Goal: Task Accomplishment & Management: Manage account settings

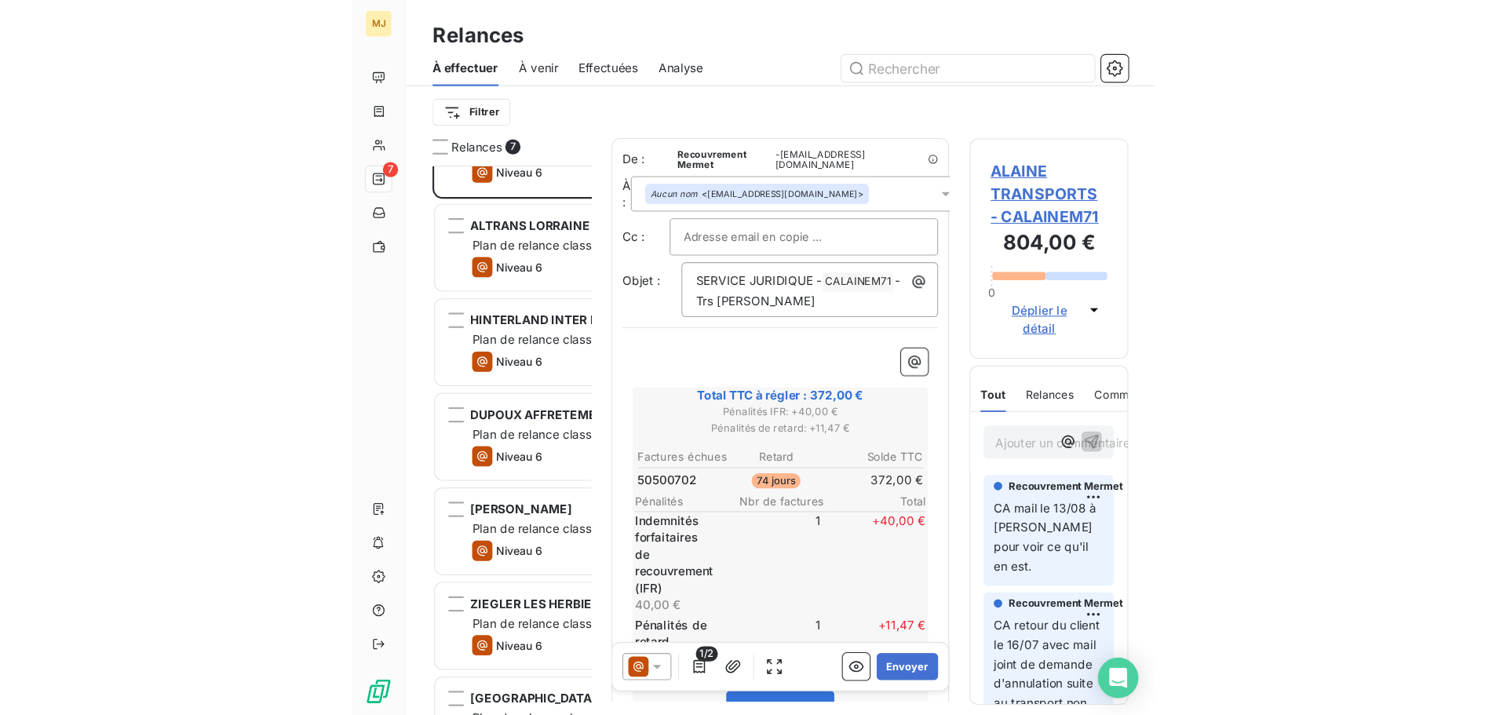
scroll to position [550, 326]
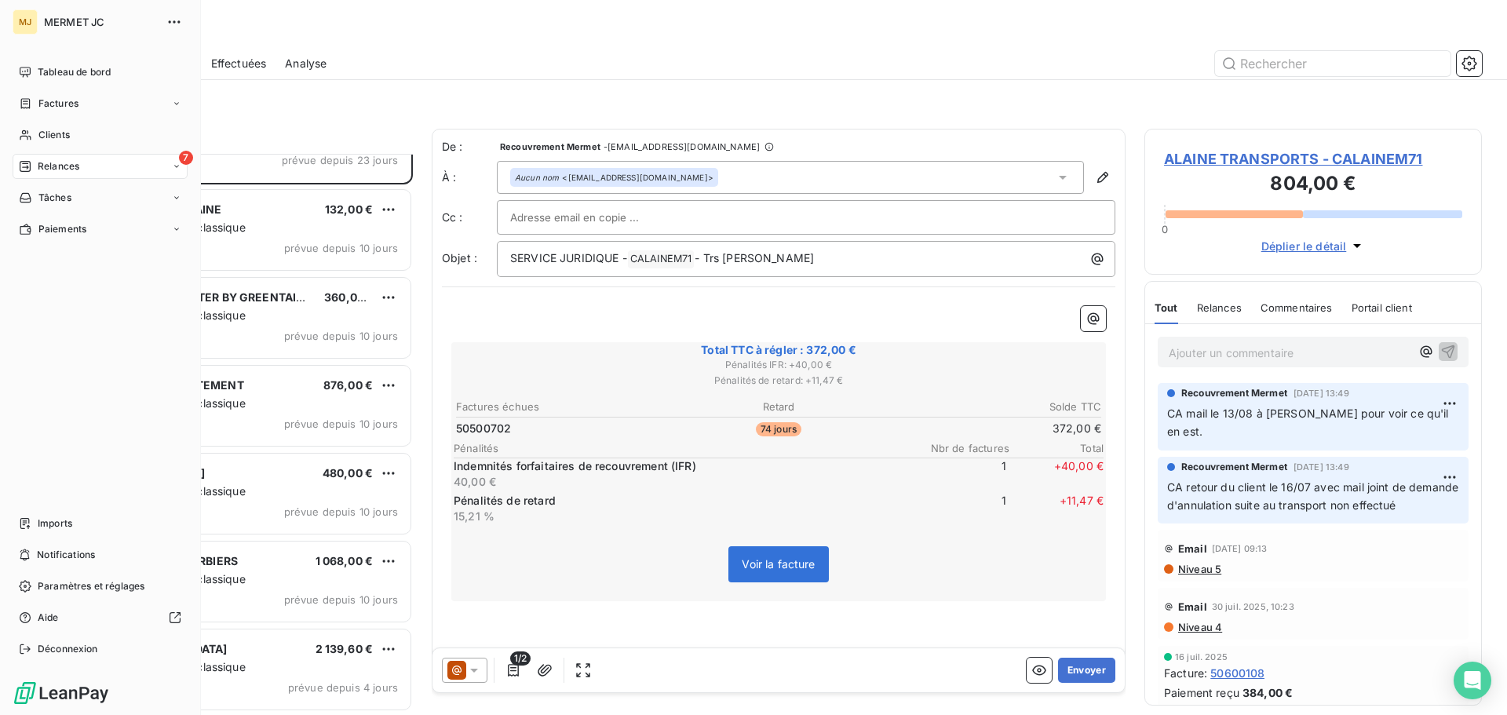
drag, startPoint x: 38, startPoint y: 109, endPoint x: 437, endPoint y: 118, distance: 398.9
click at [42, 109] on span "Factures" at bounding box center [58, 104] width 40 height 14
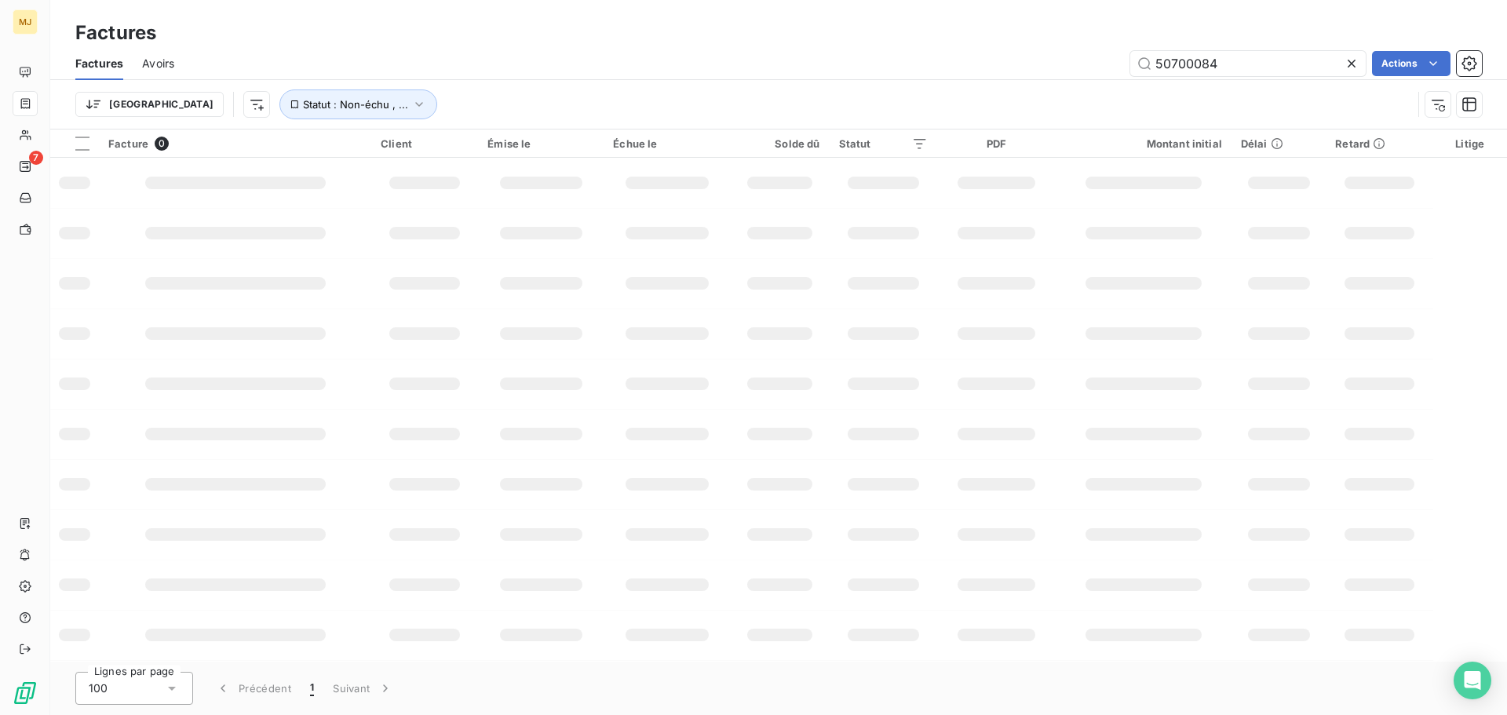
drag, startPoint x: 1255, startPoint y: 68, endPoint x: 773, endPoint y: 101, distance: 483.3
click at [820, 84] on div "Factures Avoirs 50700084 Actions Trier Statut : Non-échu , ..." at bounding box center [778, 88] width 1457 height 82
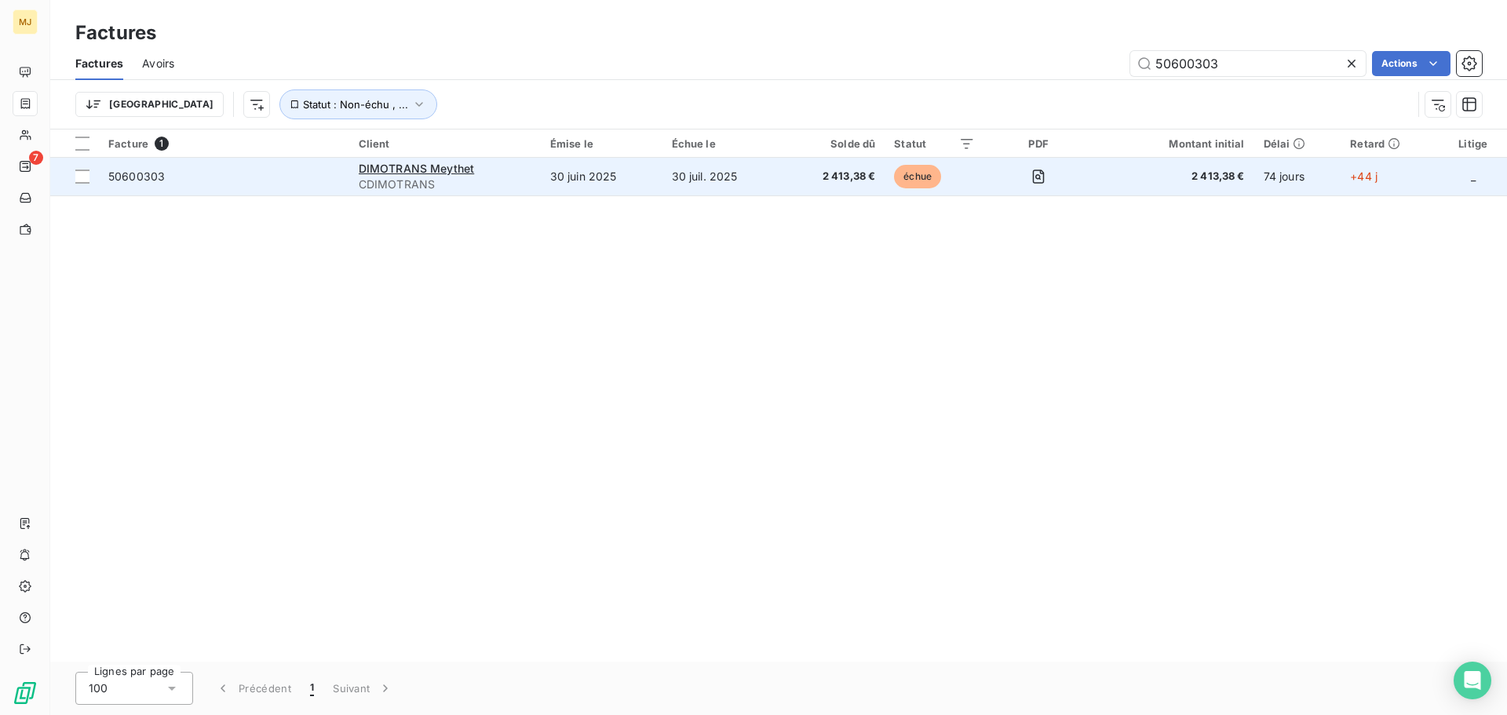
type input "50600303"
click at [219, 185] on td "50600303" at bounding box center [224, 177] width 250 height 38
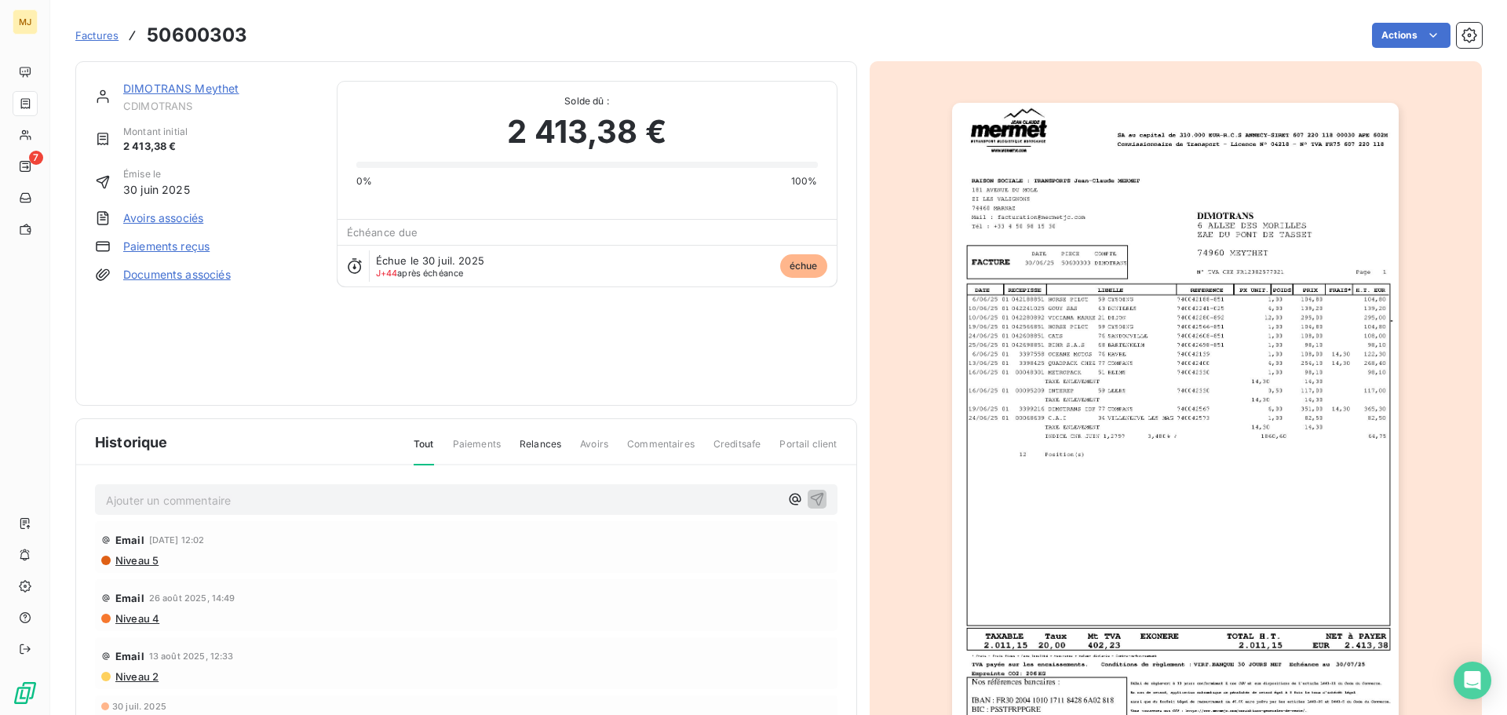
click at [93, 29] on span "Factures" at bounding box center [96, 35] width 43 height 13
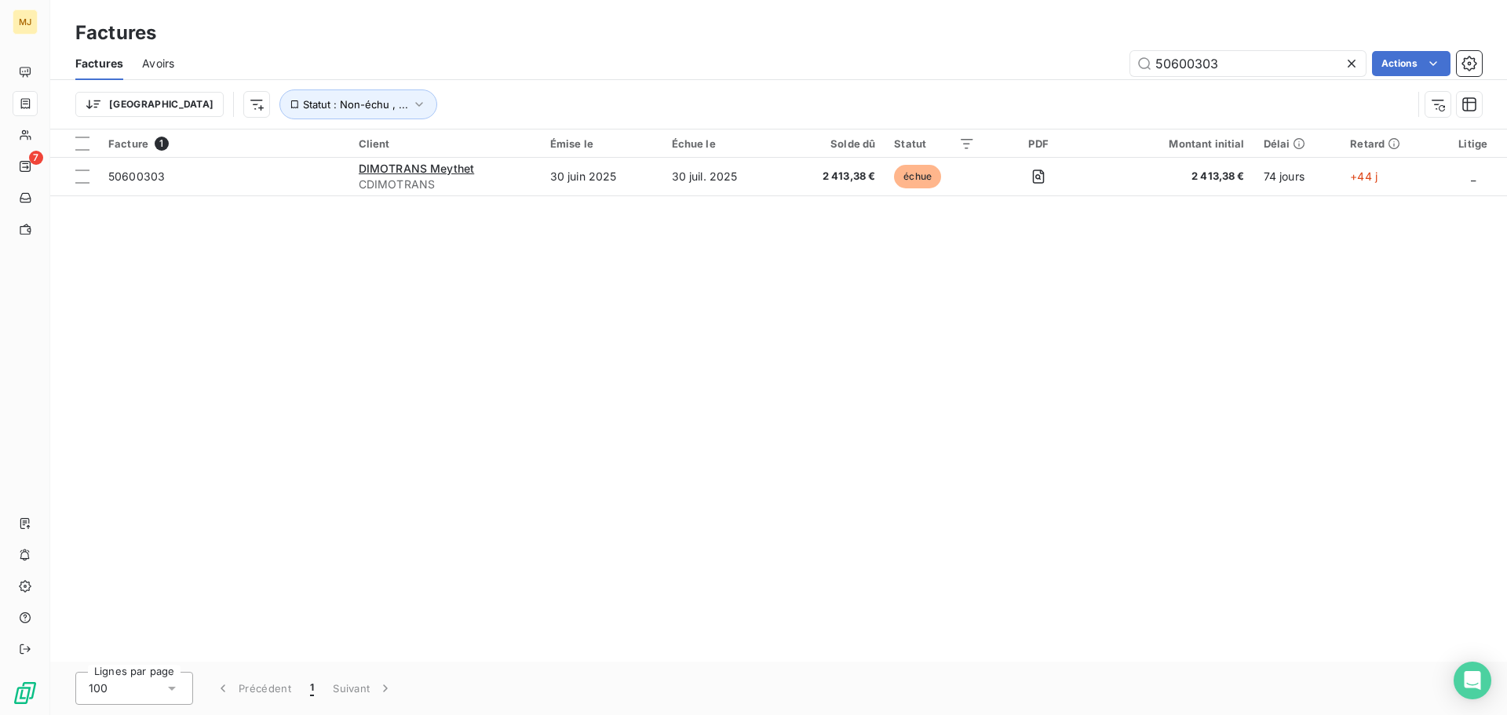
drag, startPoint x: 1194, startPoint y: 66, endPoint x: 1507, endPoint y: 220, distance: 348.3
click at [1383, 109] on div "Factures Avoirs 50600303 Actions Trier Statut : Non-échu , ..." at bounding box center [778, 88] width 1457 height 82
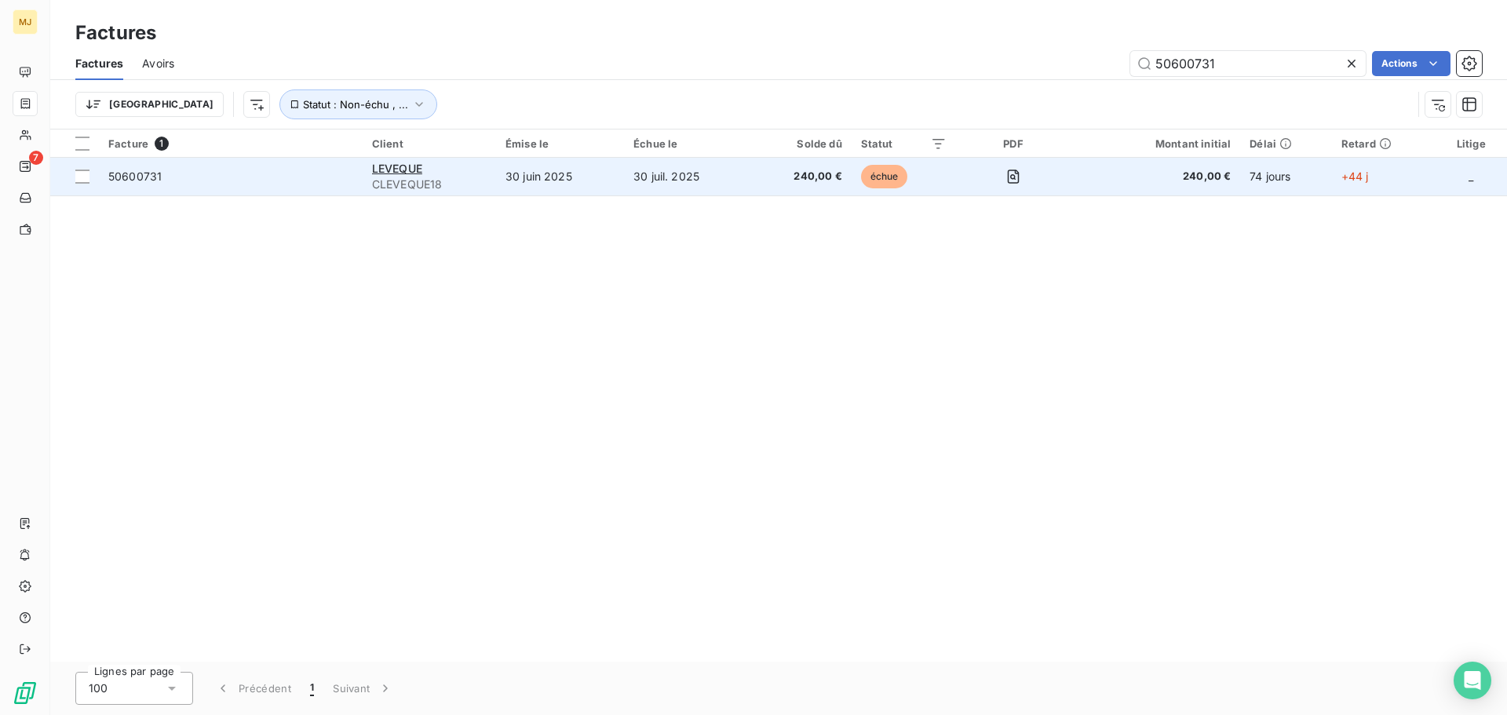
type input "50600731"
click at [243, 181] on span "50600731" at bounding box center [230, 177] width 245 height 16
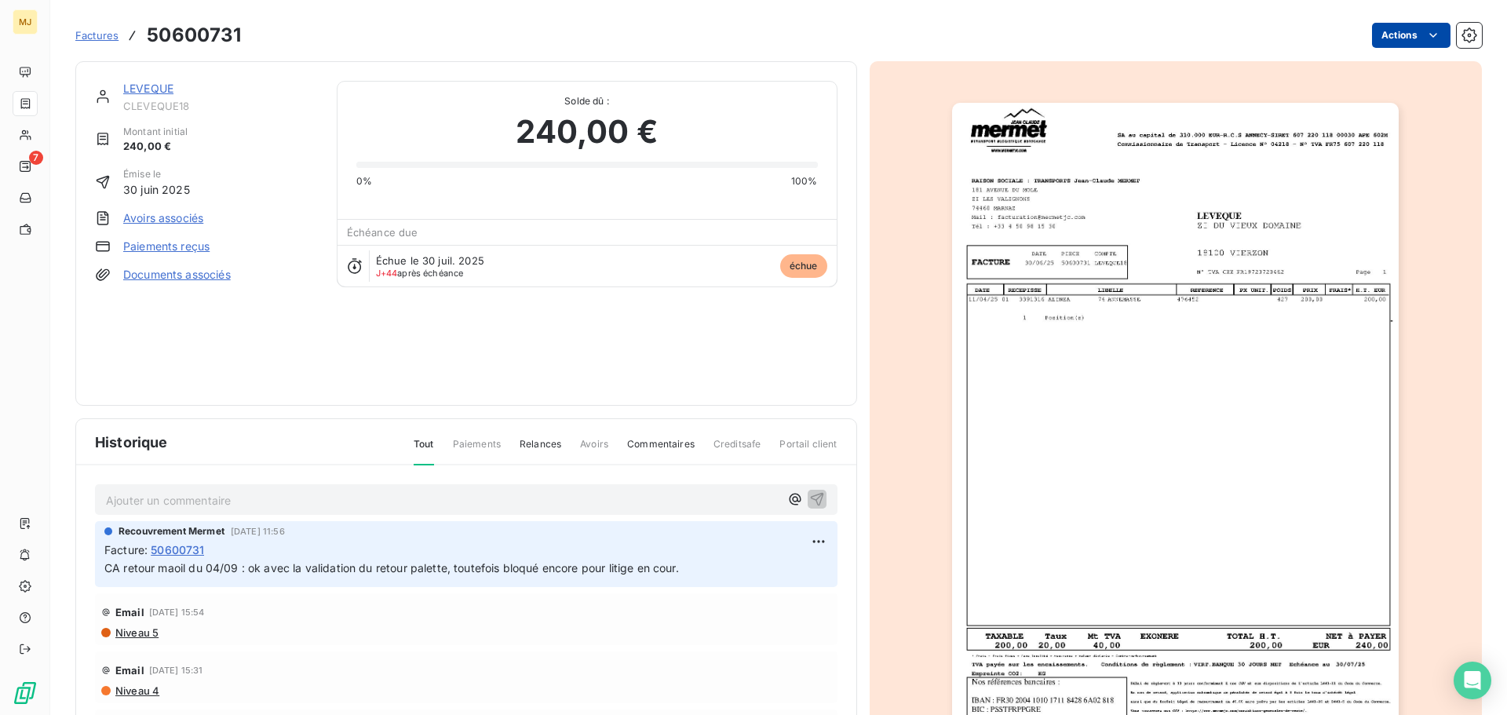
click at [1405, 34] on html "MJ 7 Factures 50600731 Actions LEVEQUE CLEVEQUE18 Montant initial 240,00 € Émis…" at bounding box center [753, 357] width 1507 height 715
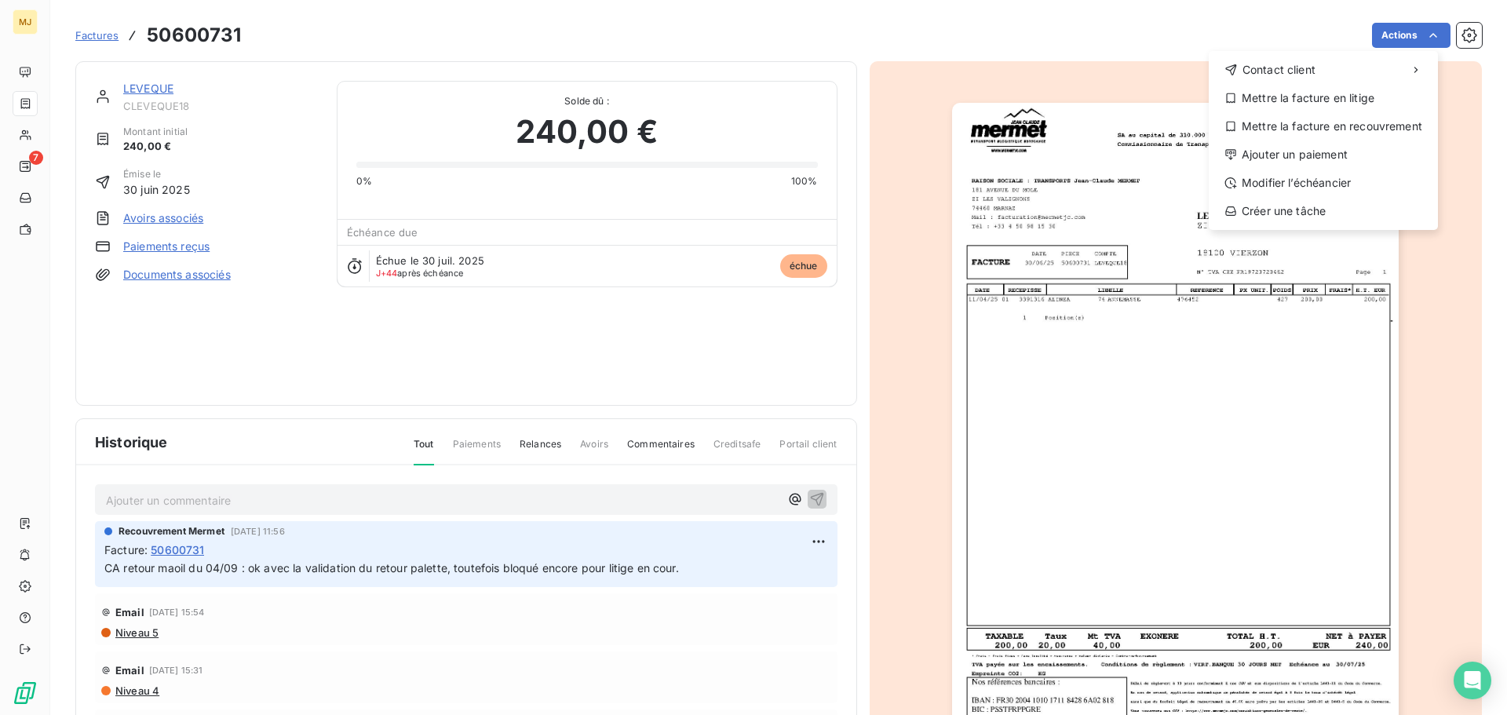
click at [176, 500] on html "MJ 7 Factures 50600731 Actions Contact client Mettre la facture en litige Mettr…" at bounding box center [753, 357] width 1507 height 715
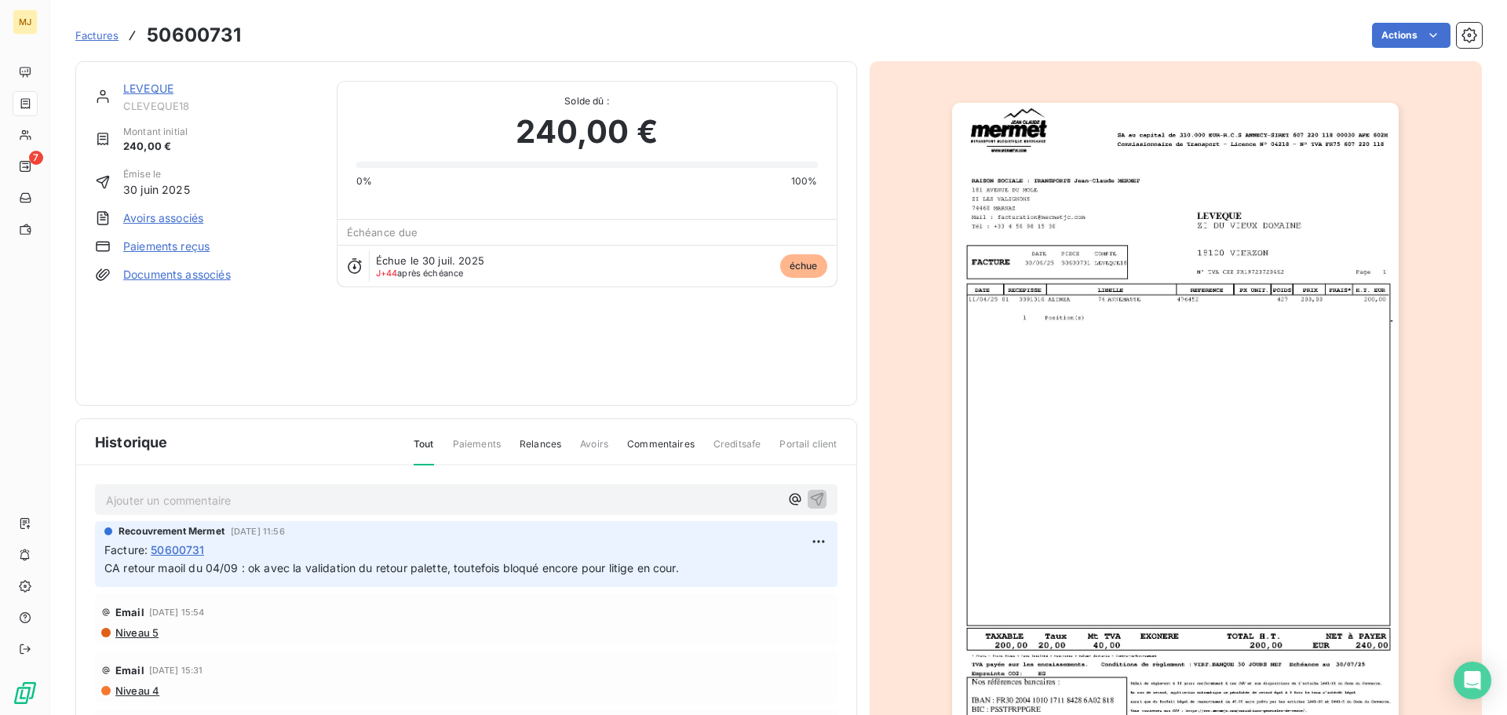
click at [176, 500] on p "Ajouter un commentaire ﻿" at bounding box center [443, 501] width 674 height 20
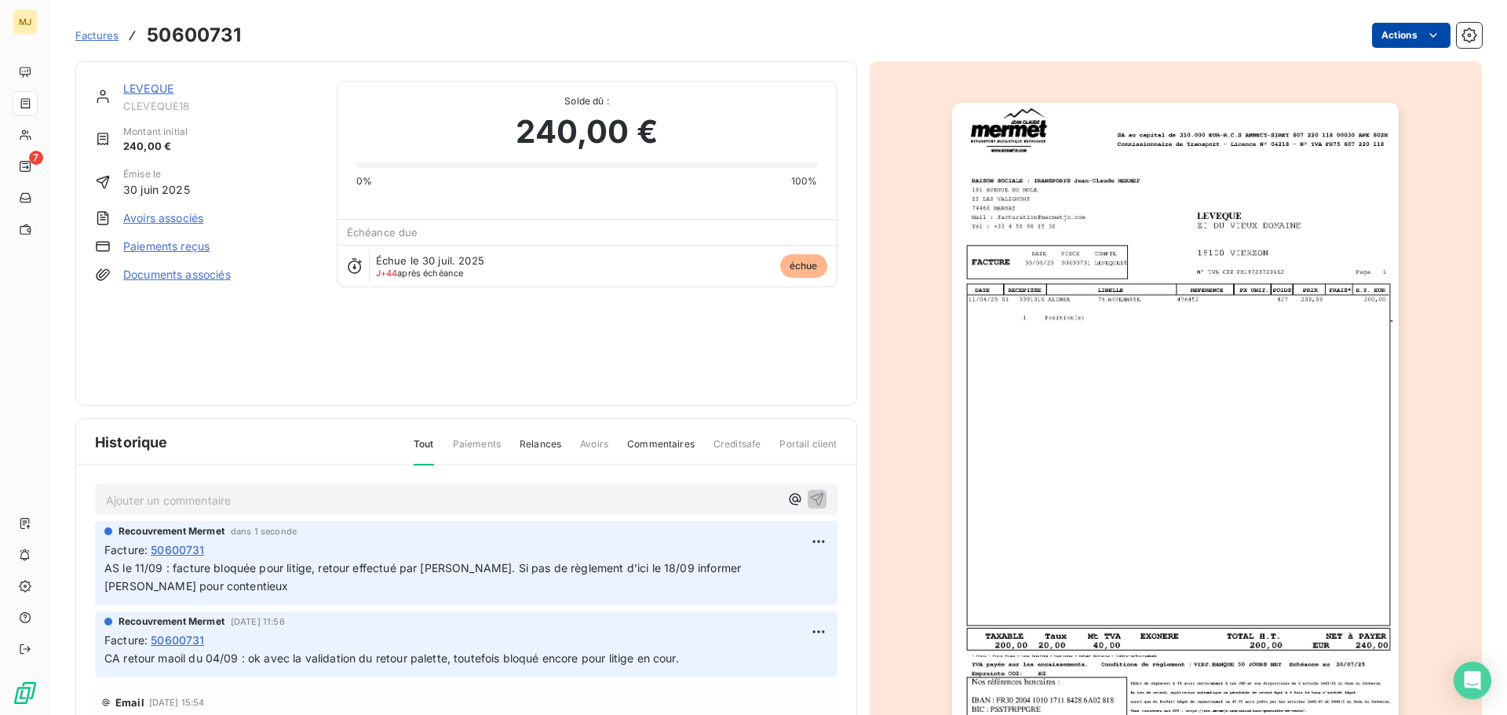
click at [1382, 27] on html "MJ 7 Factures 50600731 Actions LEVEQUE CLEVEQUE18 Montant initial 240,00 € Émis…" at bounding box center [753, 357] width 1507 height 715
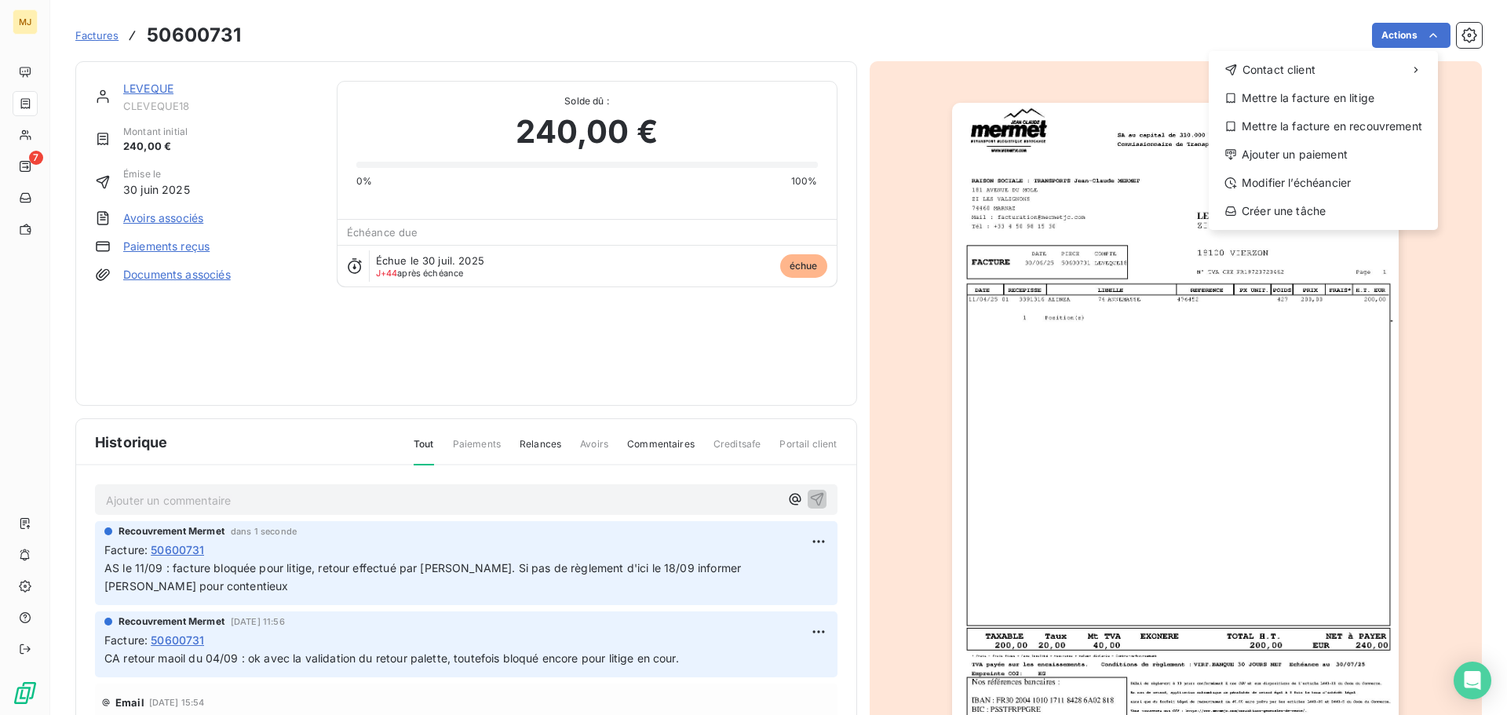
click at [28, 162] on html "MJ 7 Factures 50600731 Actions Contact client Mettre la facture en litige Mettr…" at bounding box center [753, 357] width 1507 height 715
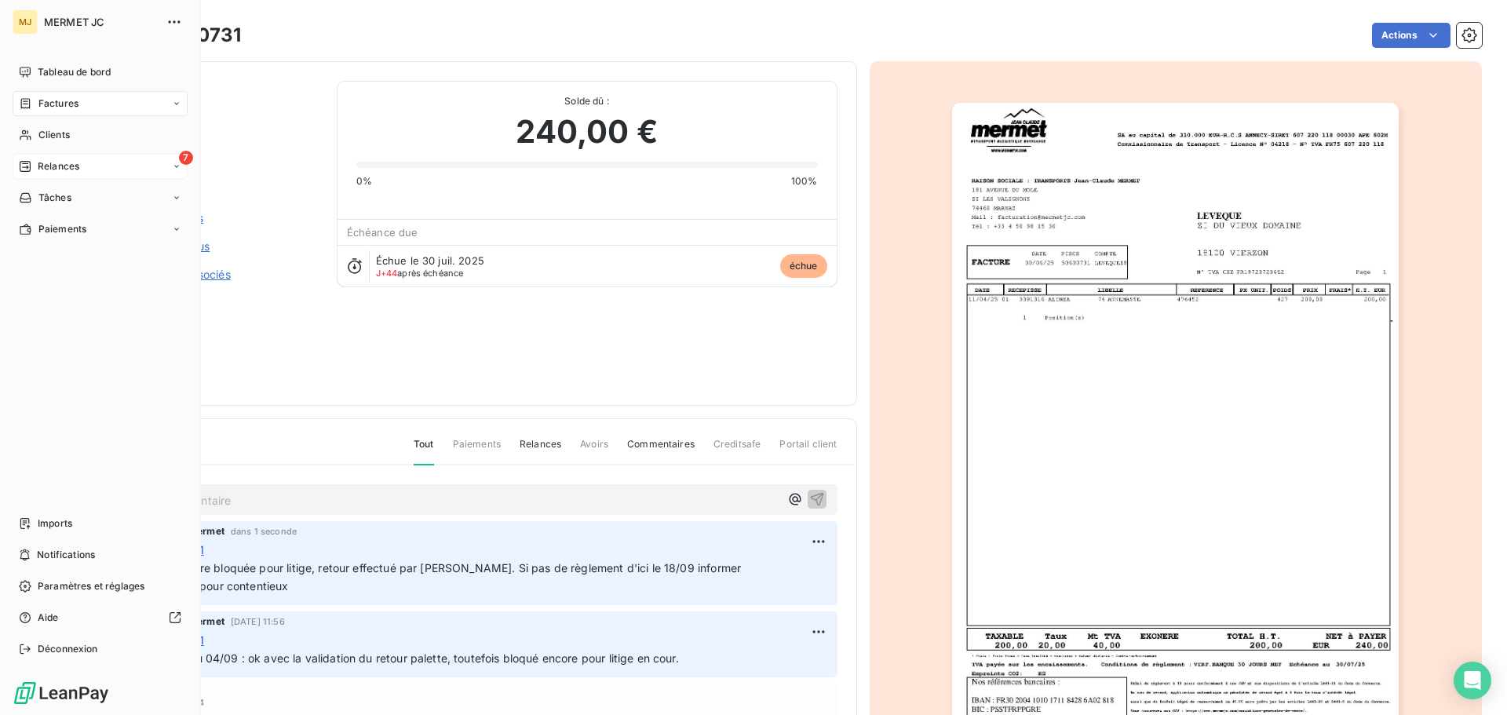
click at [53, 169] on span "Relances" at bounding box center [59, 166] width 42 height 14
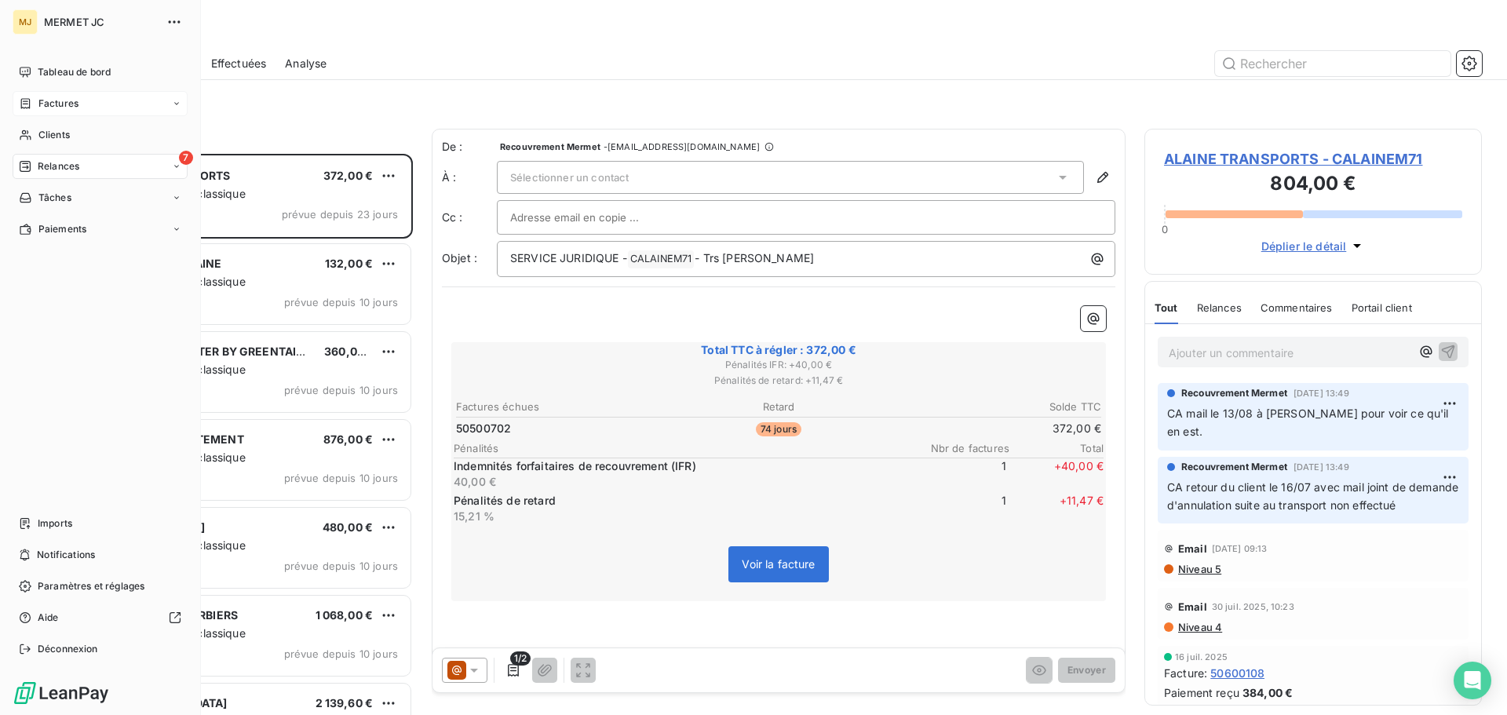
click at [74, 100] on span "Factures" at bounding box center [58, 104] width 40 height 14
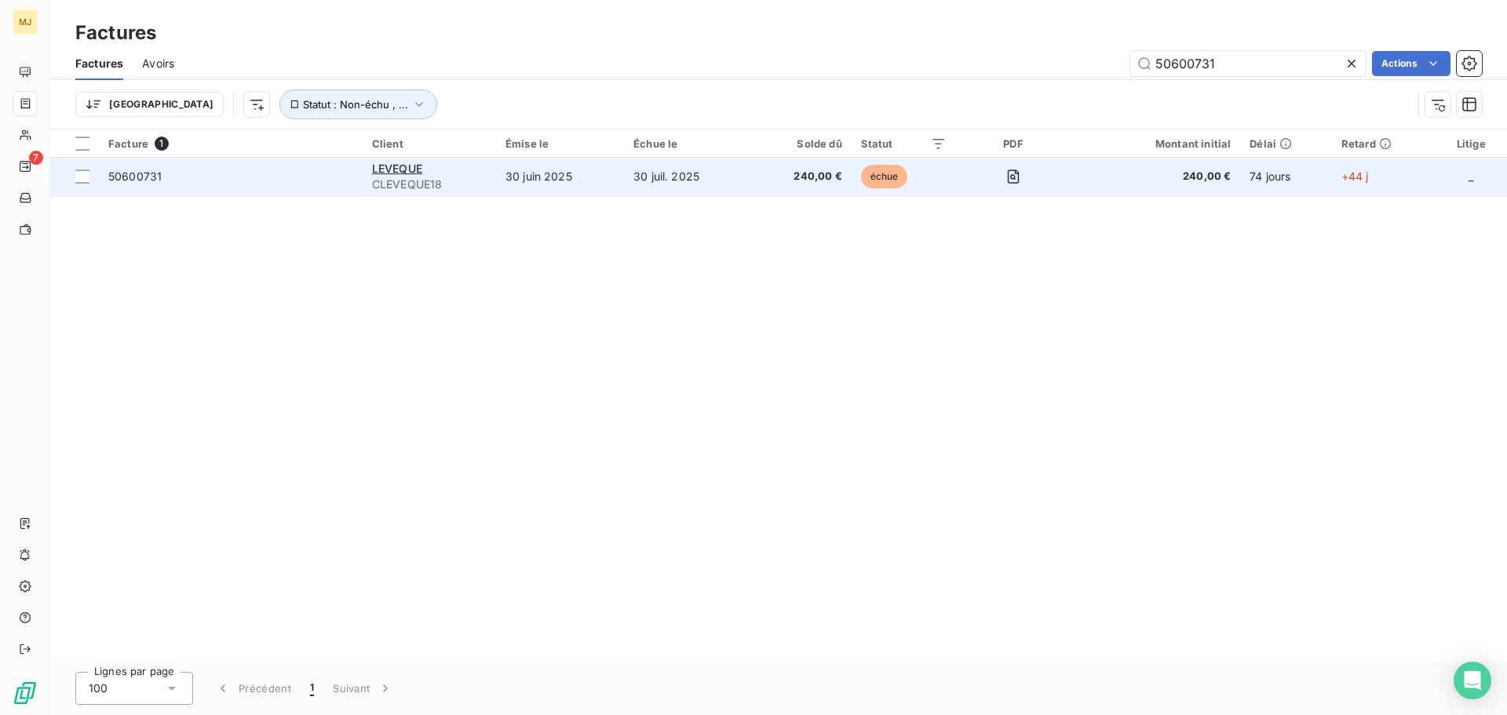
click at [167, 182] on span "50600731" at bounding box center [230, 177] width 245 height 16
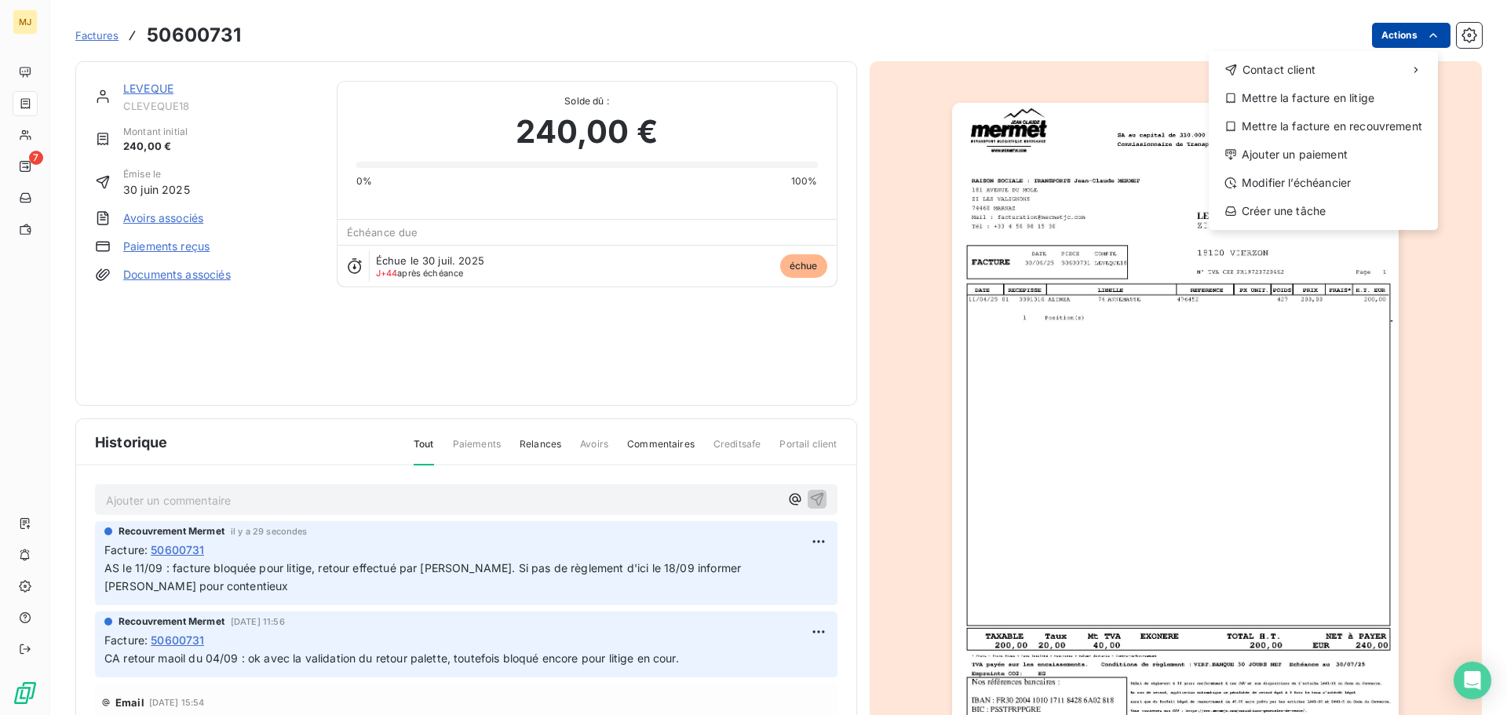
click at [1409, 33] on html "MJ 7 Factures 50600731 Actions Contact client Mettre la facture en litige Mettr…" at bounding box center [753, 357] width 1507 height 715
click at [1363, 99] on div "Mettre la facture en litige" at bounding box center [1323, 98] width 217 height 25
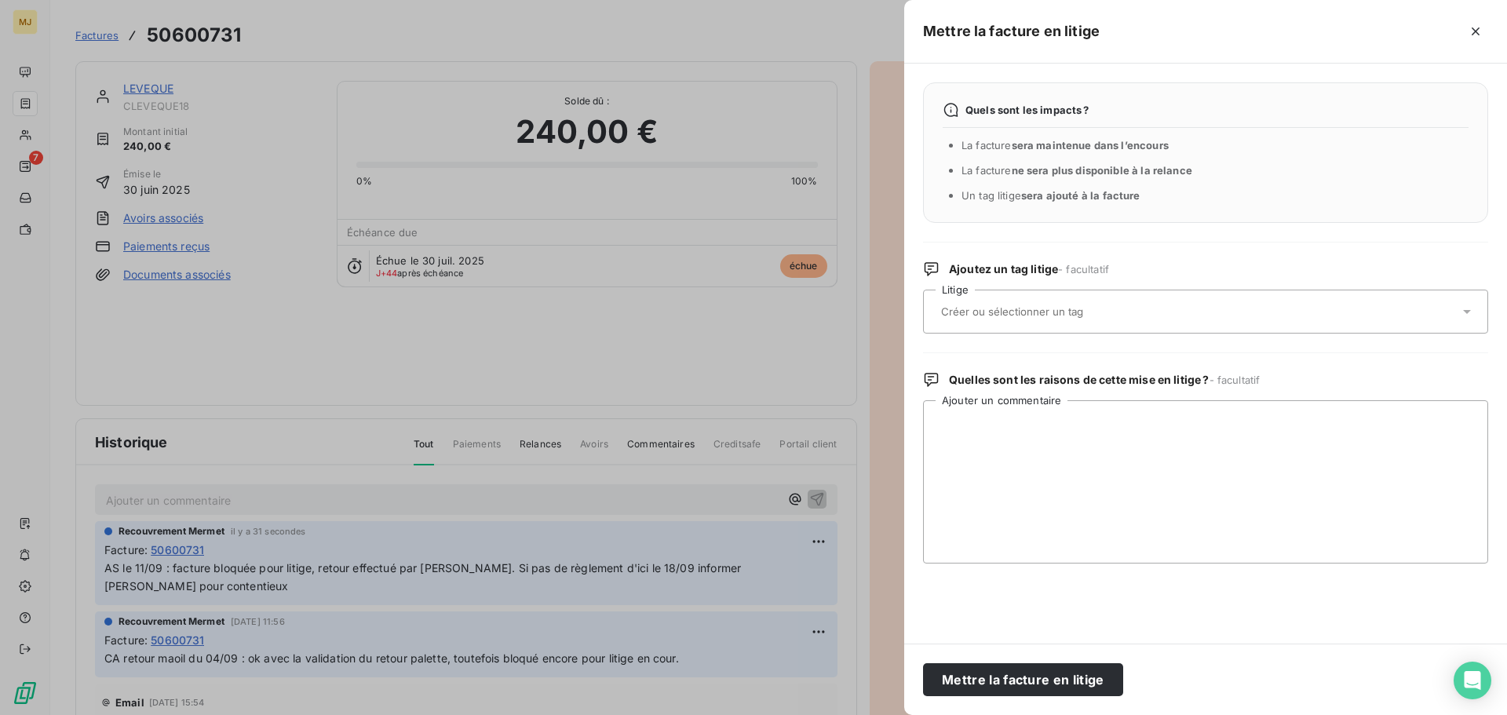
click at [1060, 316] on input "text" at bounding box center [1054, 312] width 228 height 14
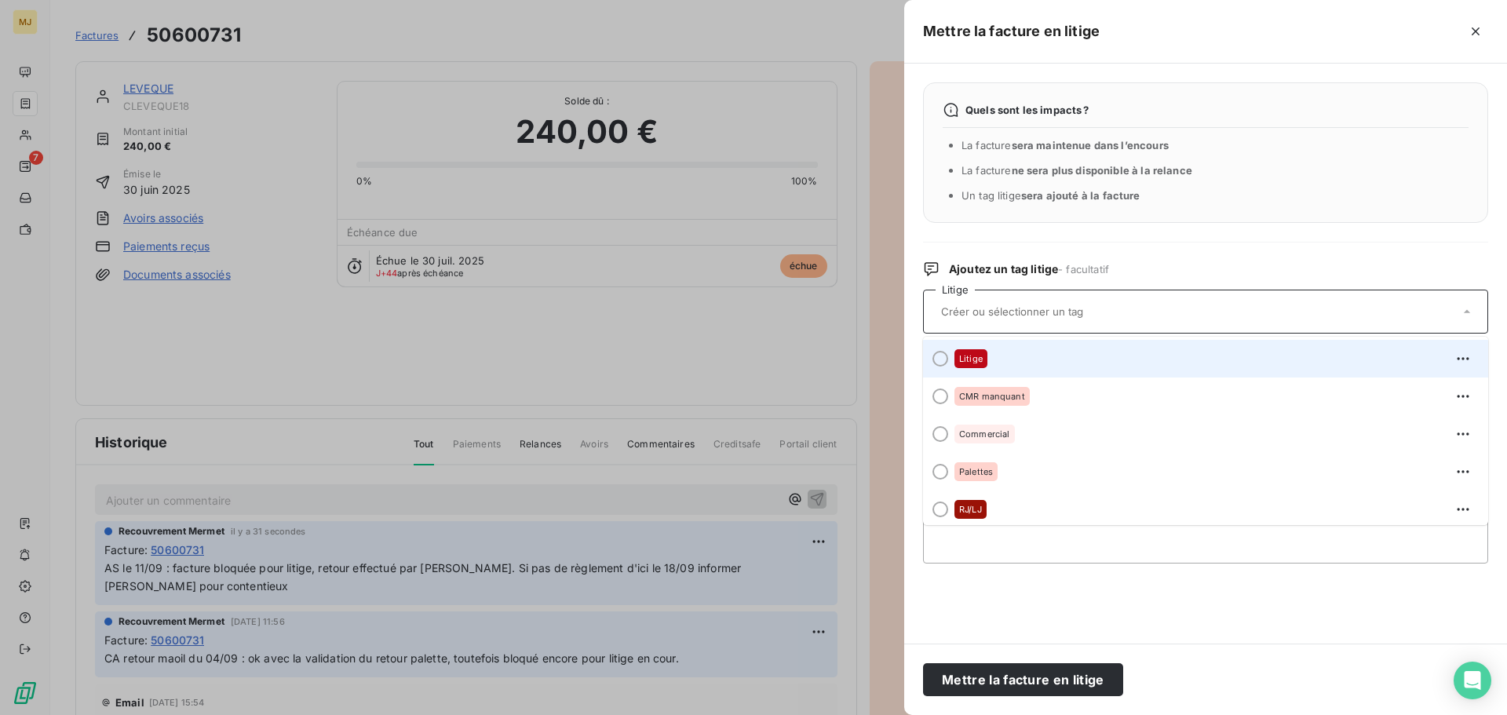
click at [941, 356] on div at bounding box center [941, 359] width 16 height 16
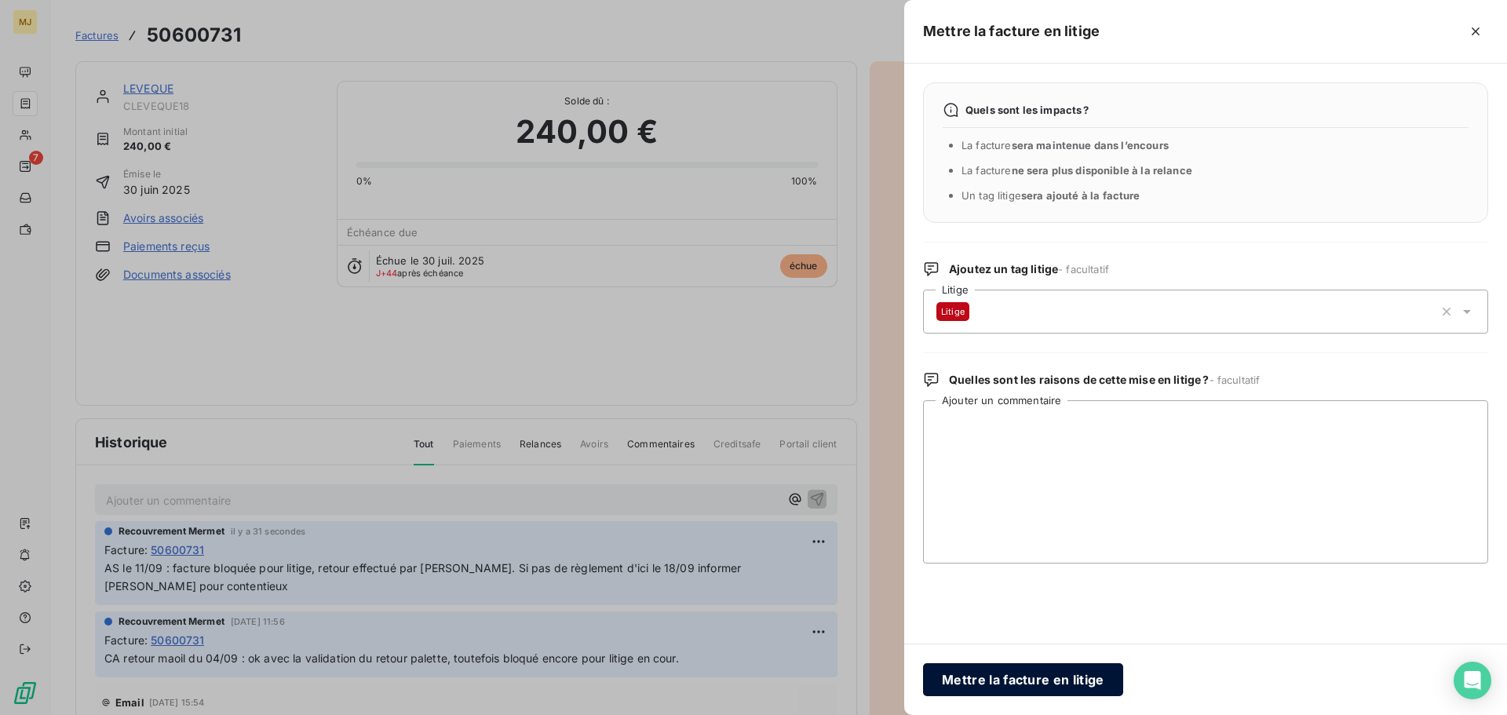
click at [1028, 672] on button "Mettre la facture en litige" at bounding box center [1023, 679] width 200 height 33
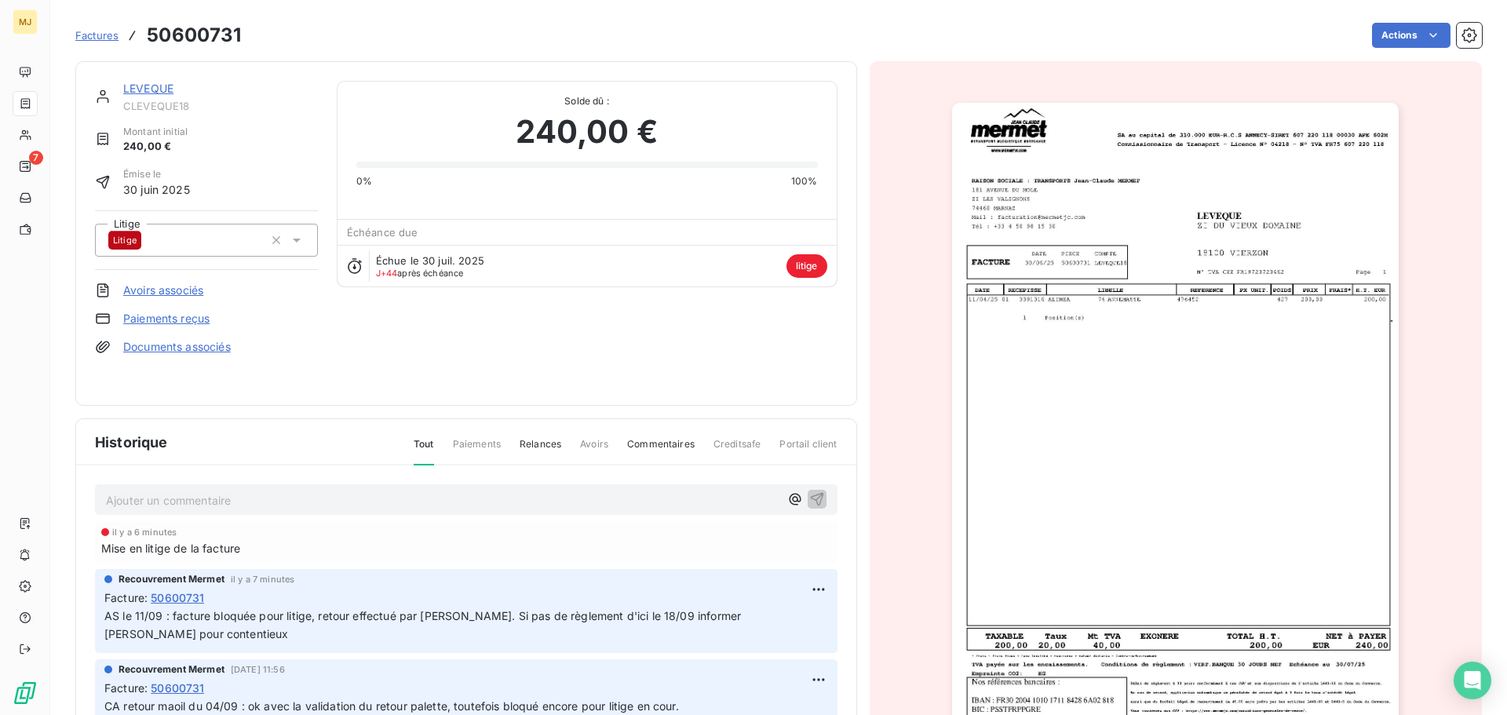
click at [93, 29] on div "Factures 50600731" at bounding box center [158, 35] width 166 height 28
click at [85, 49] on div "Factures 50600731" at bounding box center [158, 35] width 166 height 28
click at [88, 38] on span "Factures" at bounding box center [96, 35] width 43 height 13
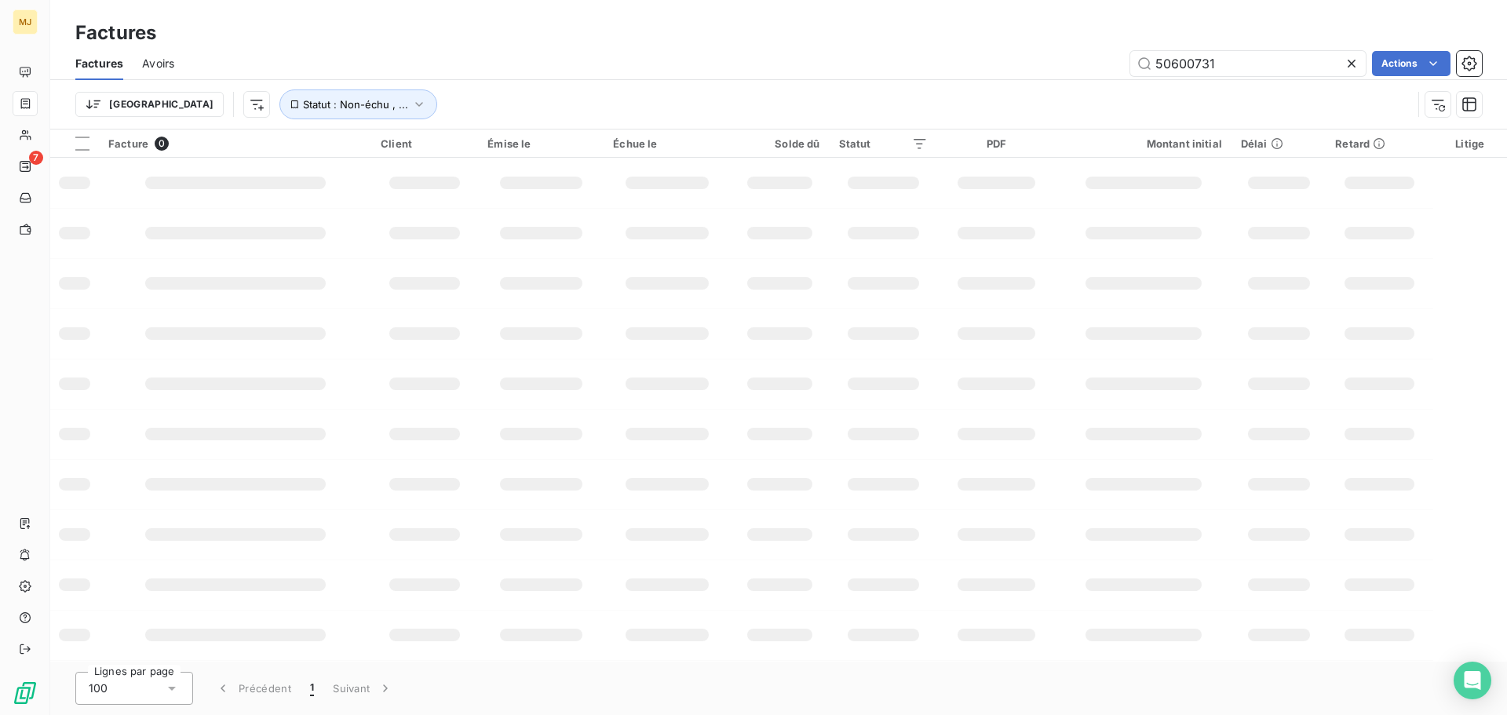
drag, startPoint x: 1191, startPoint y: 66, endPoint x: 1502, endPoint y: 106, distance: 313.5
click at [1430, 88] on div "Factures Avoirs 50600731 Actions Trier Statut : Non-échu , ..." at bounding box center [778, 88] width 1457 height 82
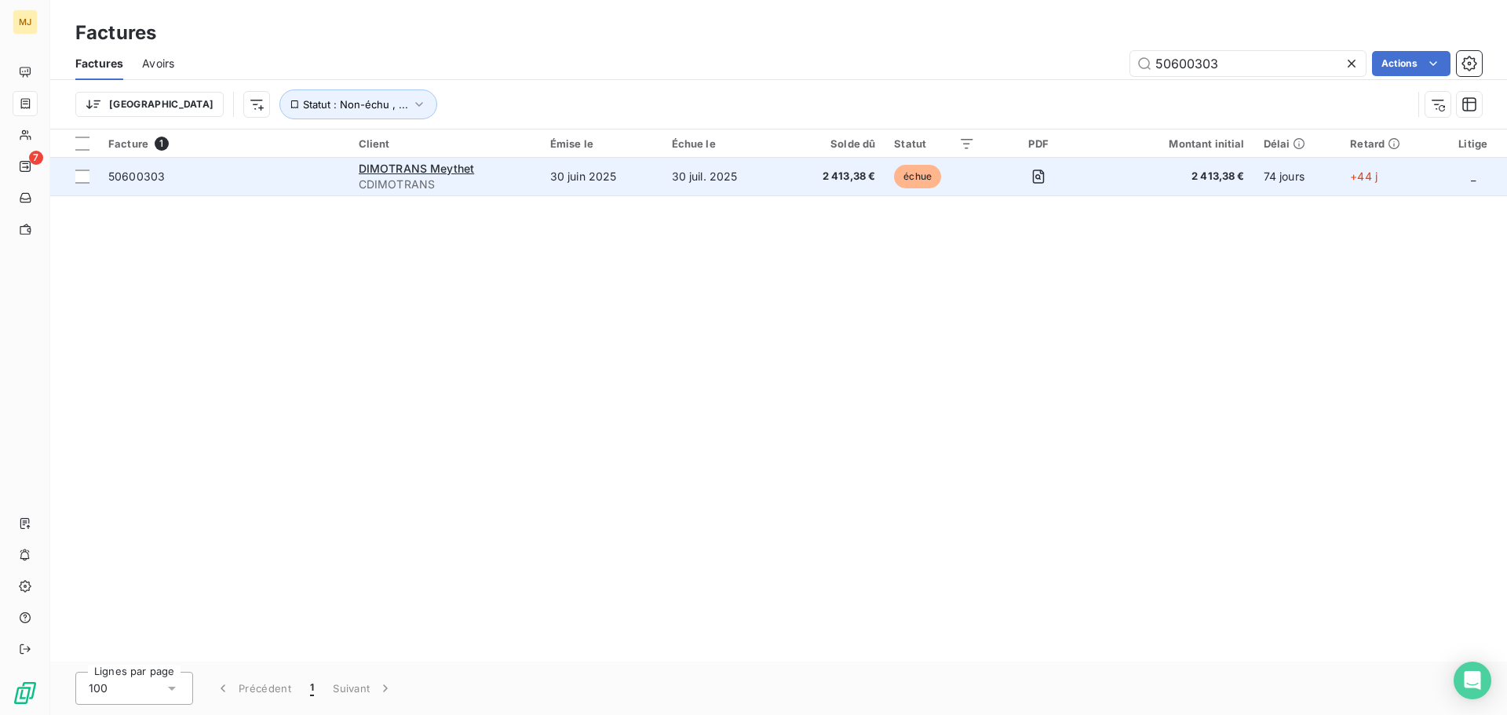
type input "50600303"
click at [218, 169] on span "50600303" at bounding box center [224, 177] width 232 height 16
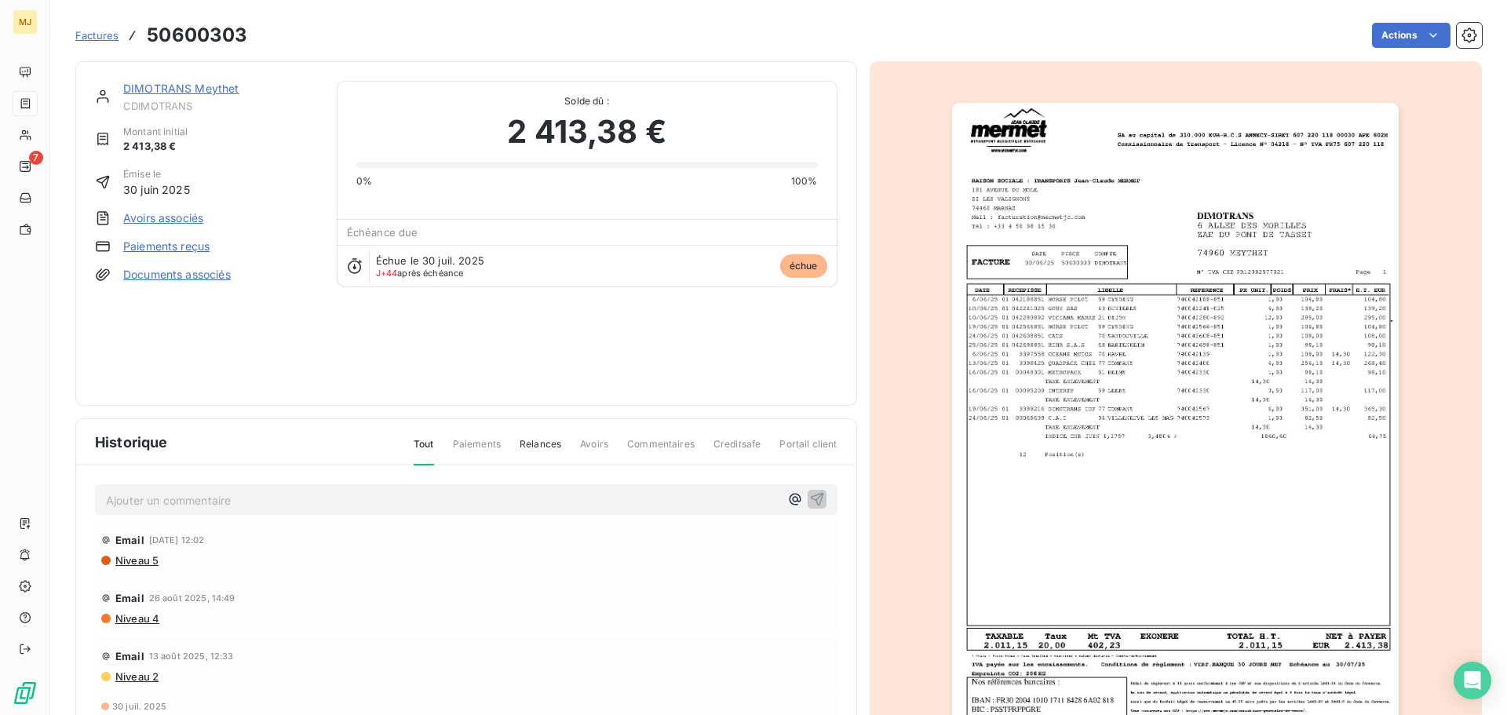
click at [209, 503] on p "Ajouter un commentaire ﻿" at bounding box center [443, 501] width 674 height 20
drag, startPoint x: 173, startPoint y: 499, endPoint x: 181, endPoint y: 499, distance: 7.9
click at [181, 499] on span "AS le 12/09 : relance reçu de DIMO" at bounding box center [199, 498] width 186 height 13
click at [182, 499] on span "AS le 12/09 : relance reçu de DIMO" at bounding box center [199, 498] width 186 height 13
drag, startPoint x: 173, startPoint y: 496, endPoint x: 537, endPoint y: 508, distance: 364.5
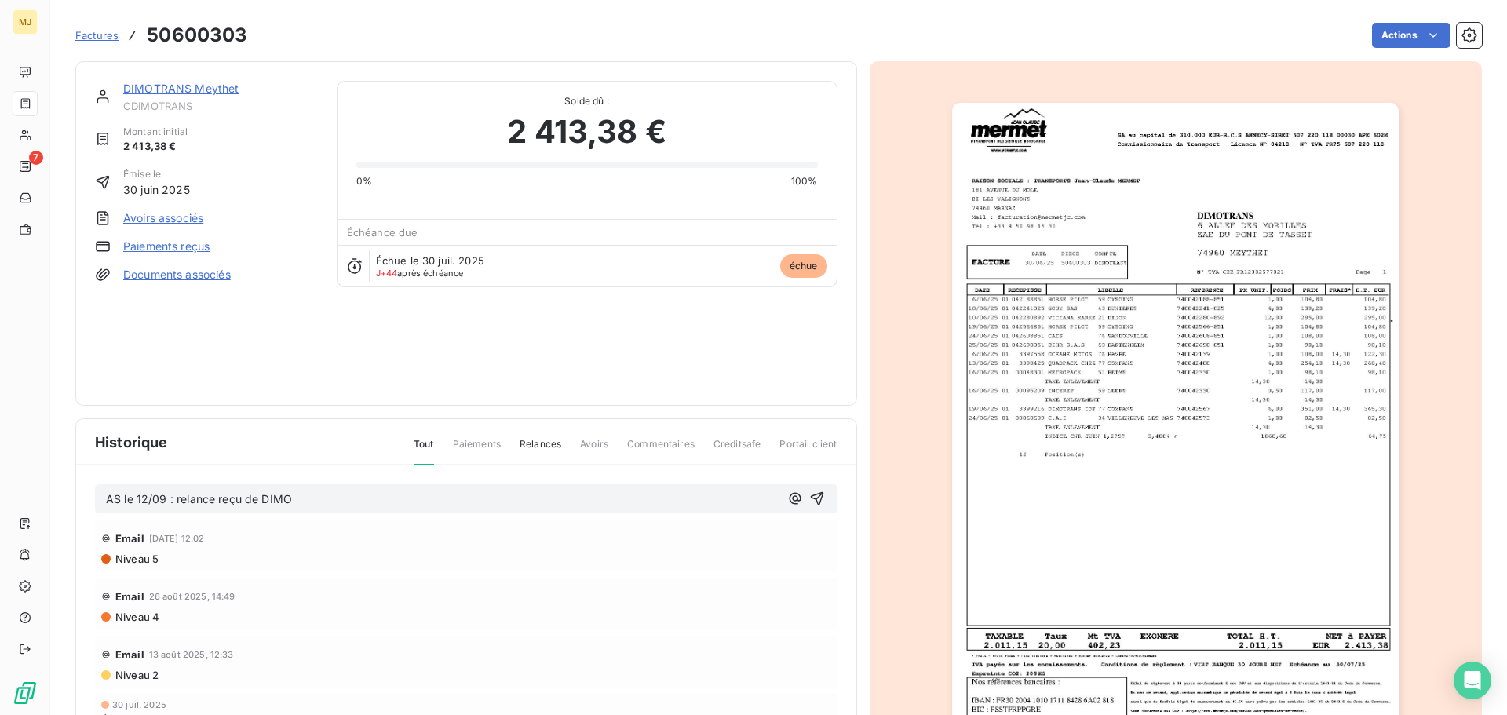
click at [537, 508] on p "AS le 12/09 : relance reçu de DIMO" at bounding box center [443, 500] width 674 height 18
drag, startPoint x: 607, startPoint y: 500, endPoint x: 477, endPoint y: 502, distance: 130.4
click at [607, 500] on p "AS le 12/09 : suite à la réception d'une relance DIMOTRANS, j'ai relancé cette …" at bounding box center [443, 500] width 674 height 18
click at [421, 504] on span "AS le 12/09 : suite à la réception d'une relance DIMOTRANS, j'ai relancé cette …" at bounding box center [331, 498] width 451 height 13
click at [607, 497] on span "AS le 12/09 : suite à la réception d'une relance DIMOTRANS Mr [PERSON_NAME], j'…" at bounding box center [388, 498] width 564 height 13
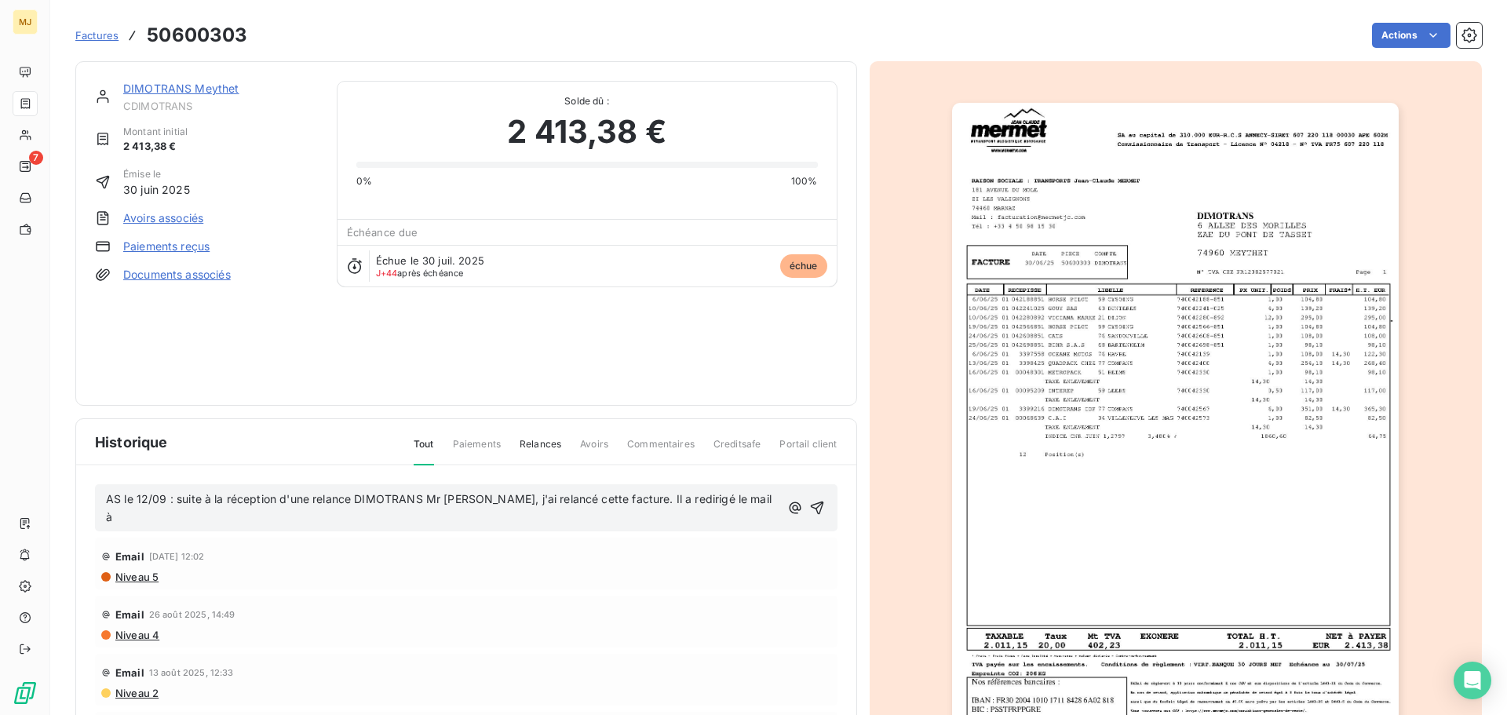
click at [731, 499] on p "AS le 12/09 : suite à la réception d'une relance DIMOTRANS Mr [PERSON_NAME], j'…" at bounding box center [443, 509] width 674 height 36
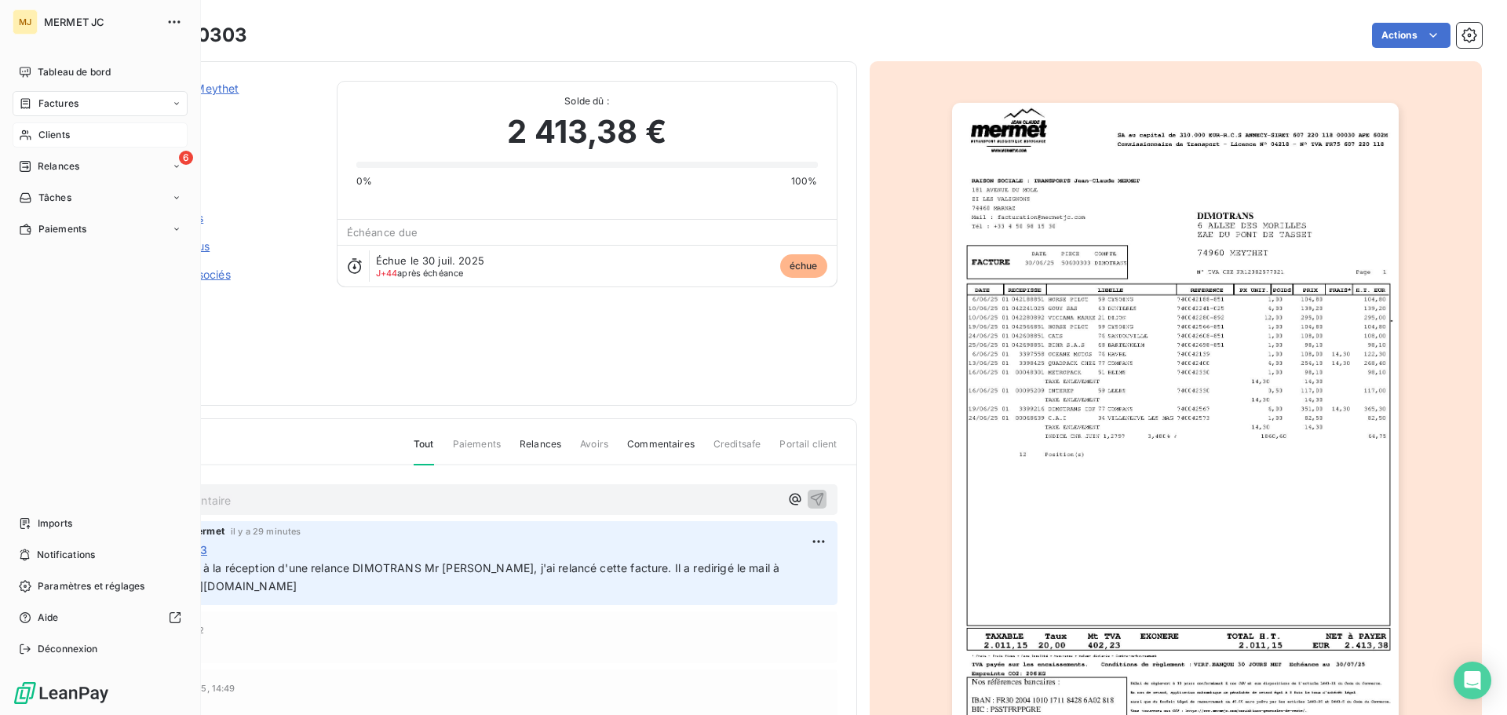
click at [33, 135] on div "Clients" at bounding box center [100, 134] width 175 height 25
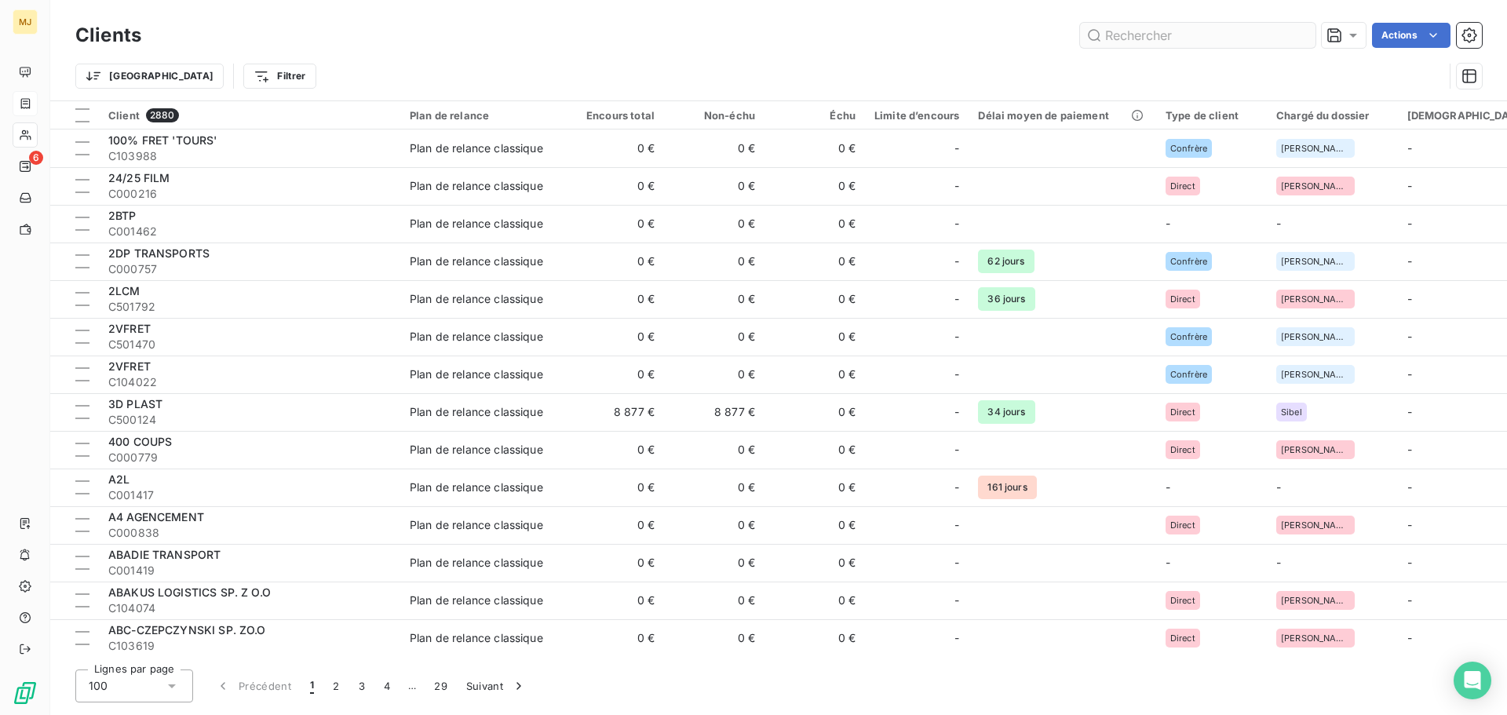
click at [1123, 26] on input "text" at bounding box center [1198, 35] width 236 height 25
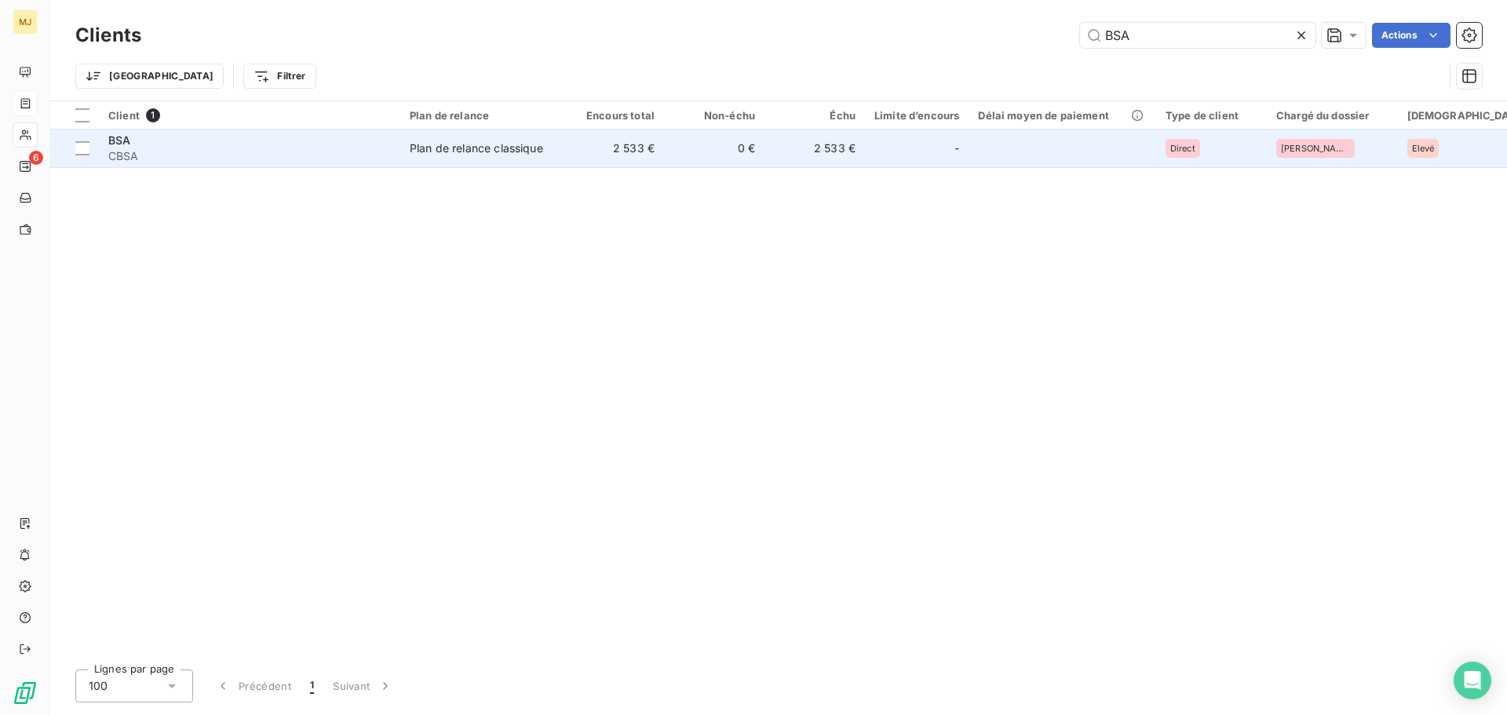
type input "BSA"
click at [276, 157] on span "CBSA" at bounding box center [249, 156] width 283 height 16
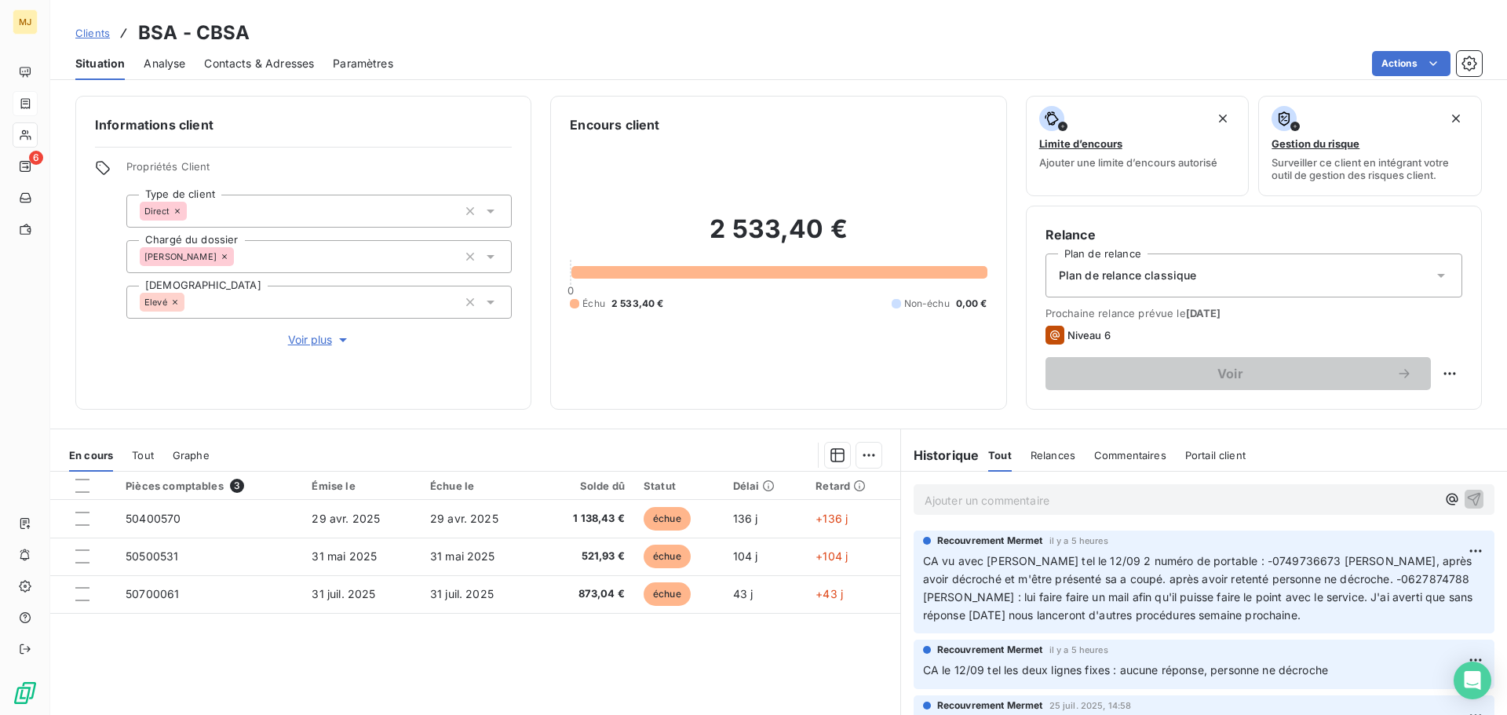
click at [286, 60] on span "Contacts & Adresses" at bounding box center [259, 64] width 110 height 16
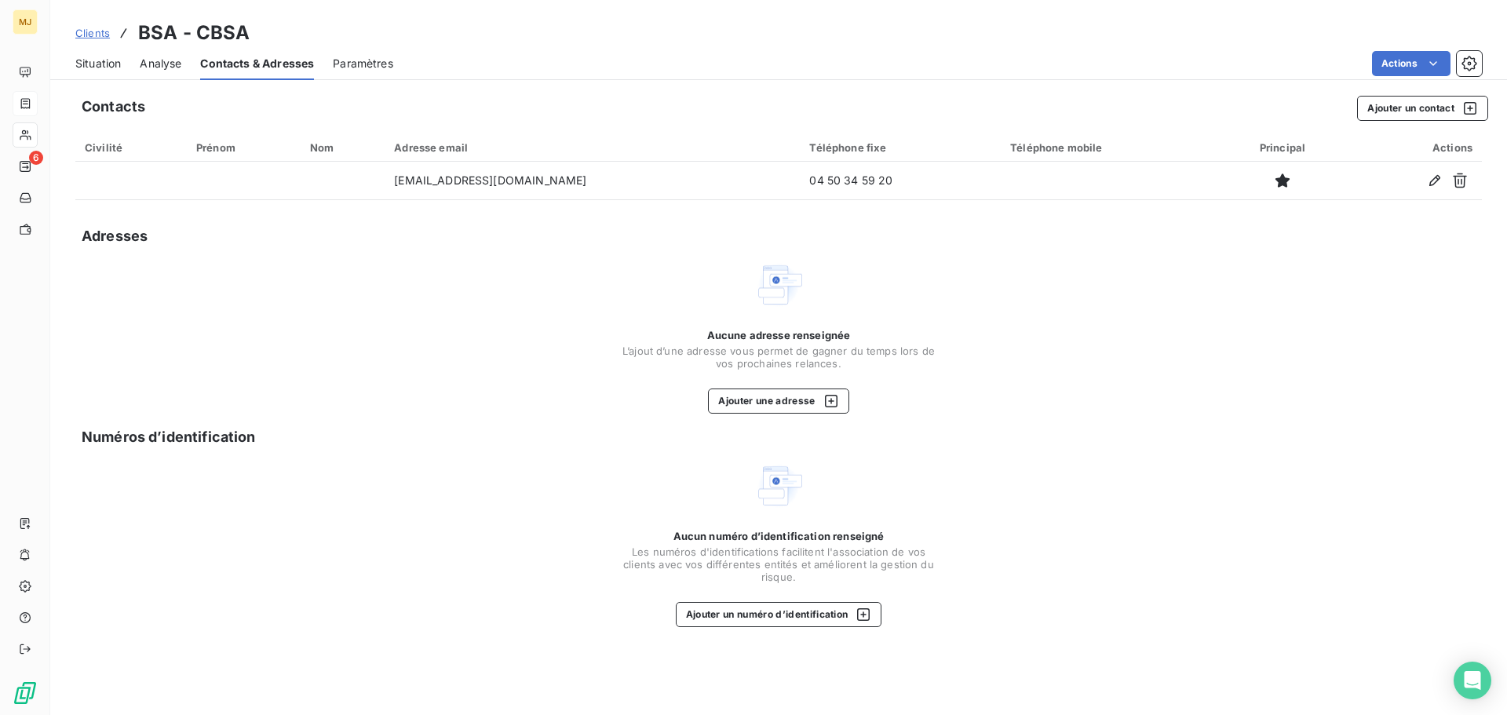
click at [109, 60] on span "Situation" at bounding box center [98, 64] width 46 height 16
